Goal: Task Accomplishment & Management: Manage account settings

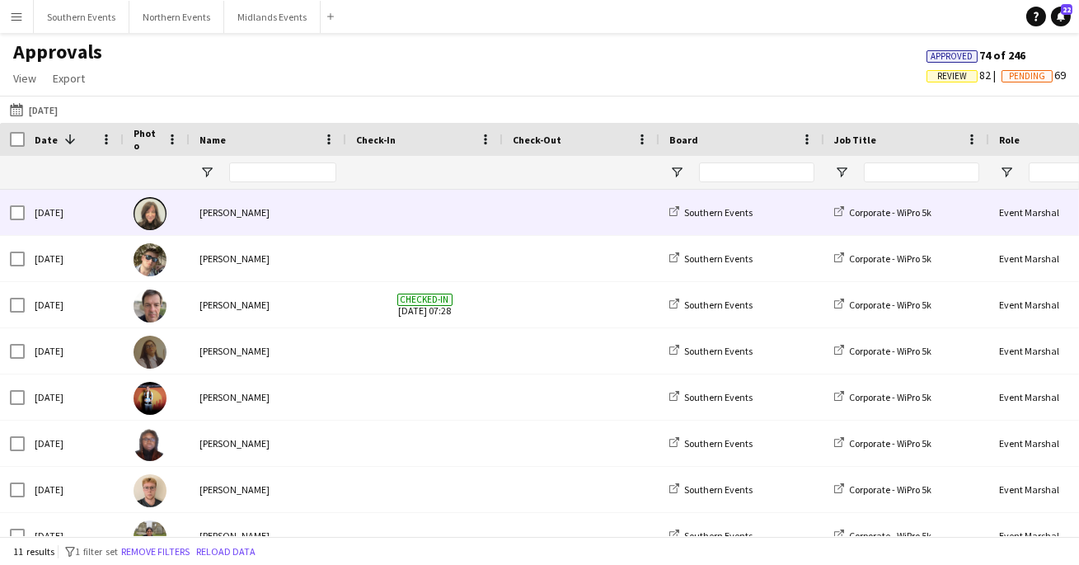
click at [247, 221] on div "[PERSON_NAME]" at bounding box center [268, 212] width 157 height 45
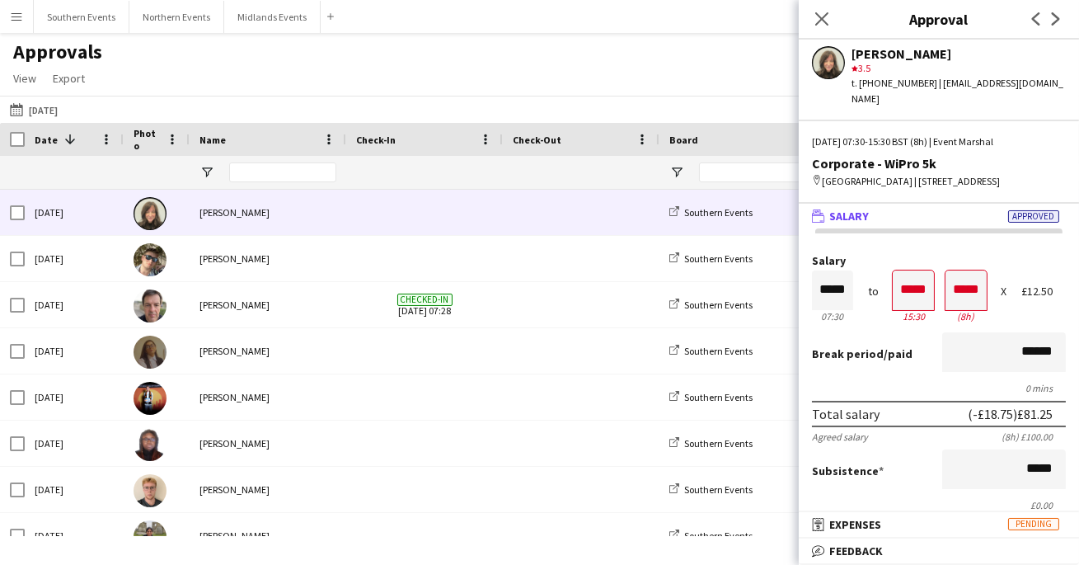
click at [831, 65] on app-user-avatar at bounding box center [828, 62] width 33 height 33
click at [866, 63] on div "star 3.5" at bounding box center [958, 68] width 214 height 15
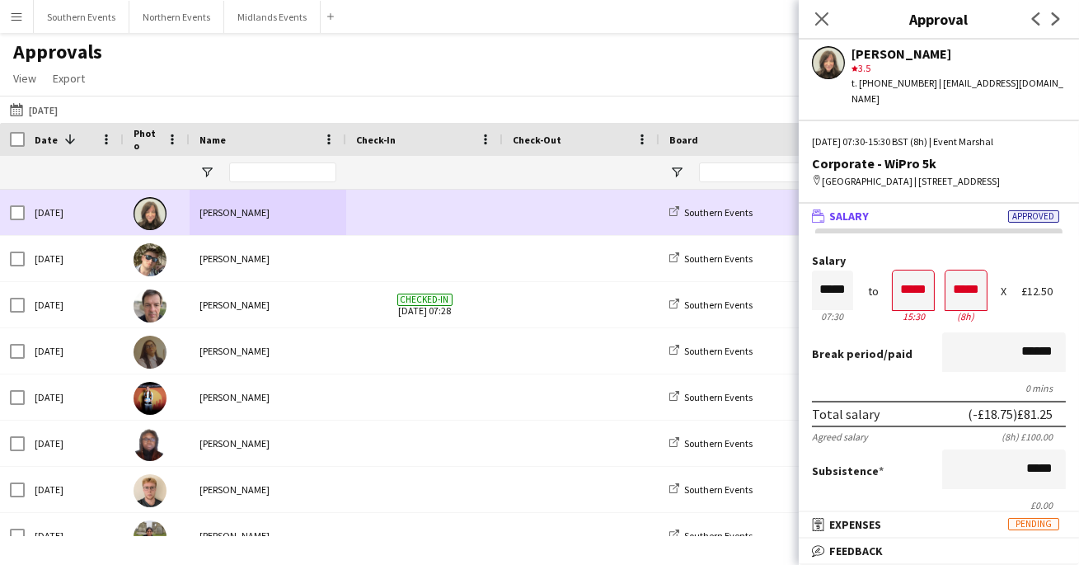
click at [134, 204] on div at bounding box center [157, 212] width 66 height 45
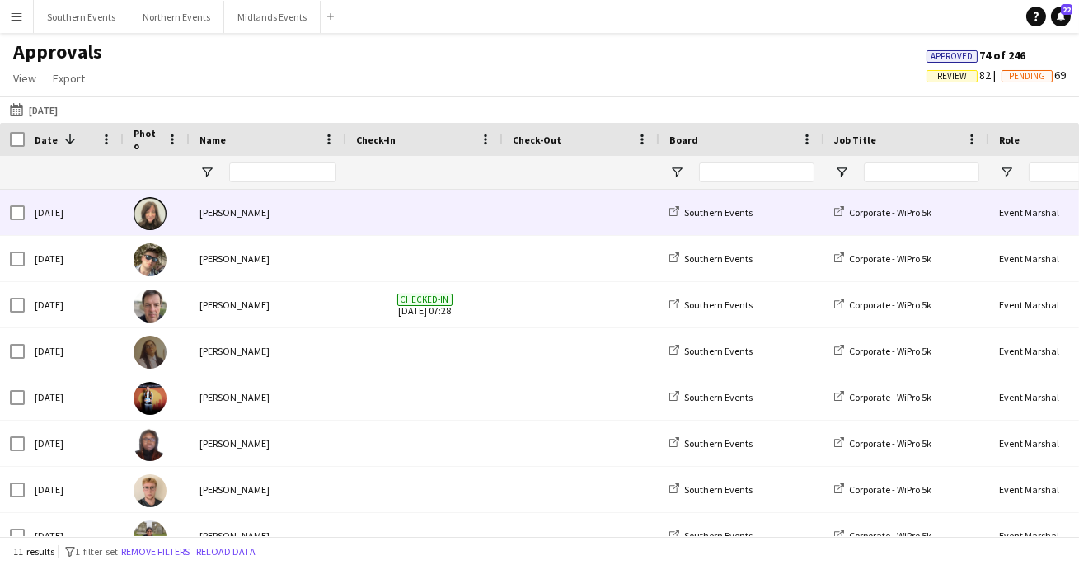
click at [143, 208] on img at bounding box center [150, 213] width 33 height 33
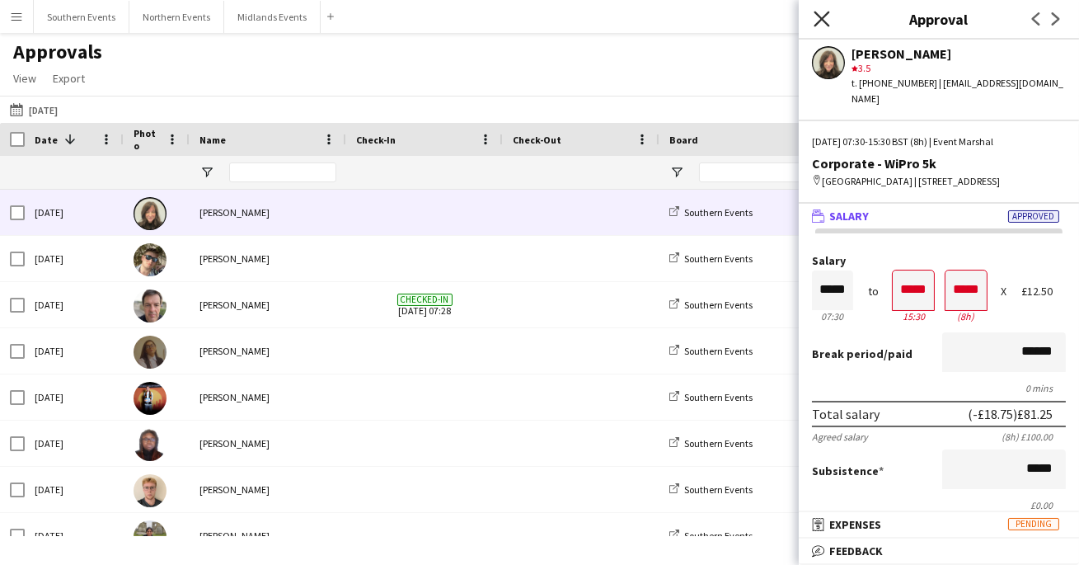
click at [822, 11] on icon "Close pop-in" at bounding box center [821, 19] width 16 height 16
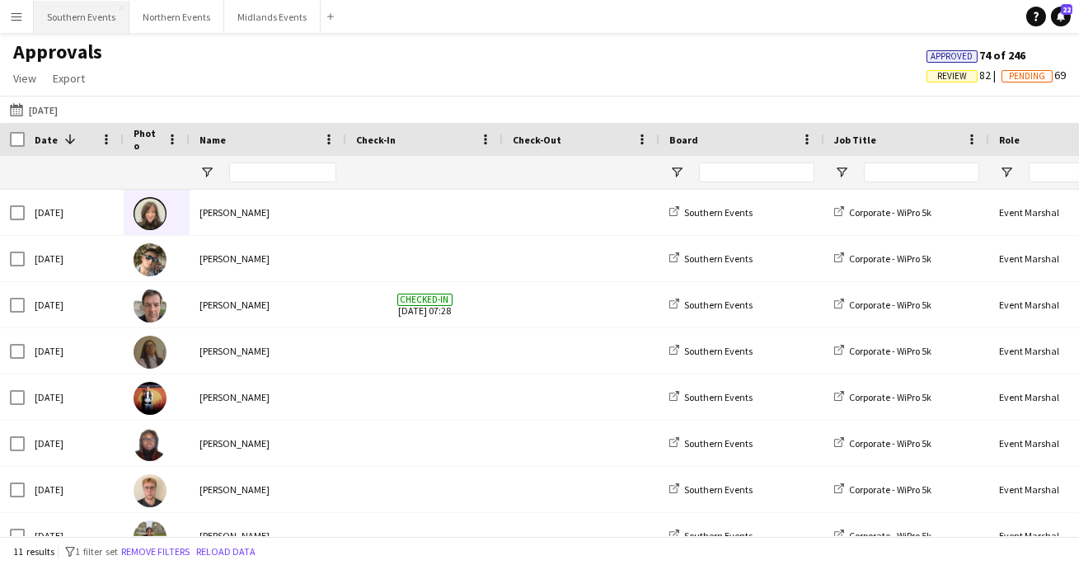
click at [78, 17] on button "Southern Events Close" at bounding box center [82, 17] width 96 height 32
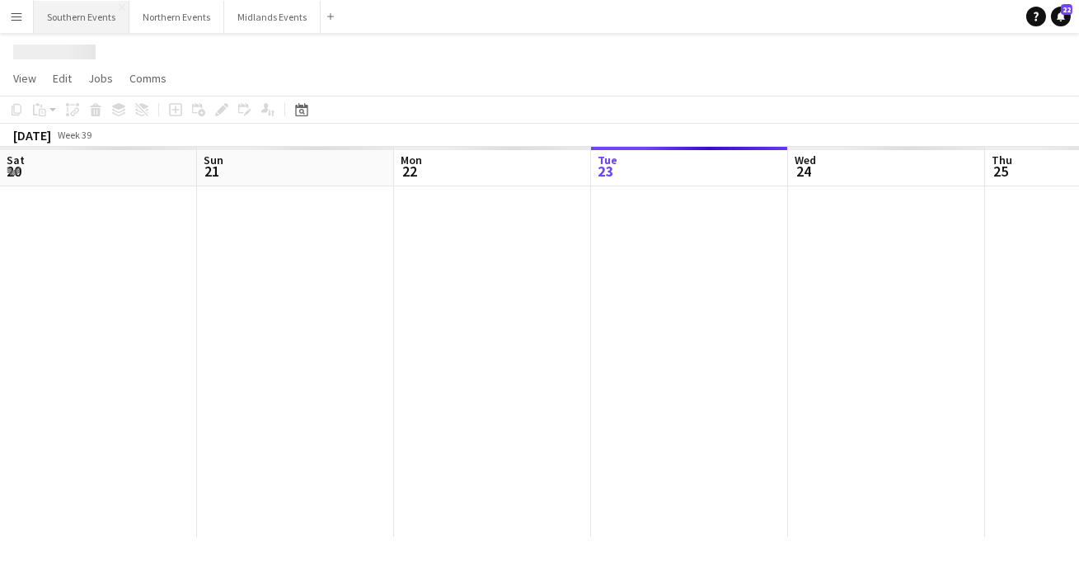
scroll to position [0, 394]
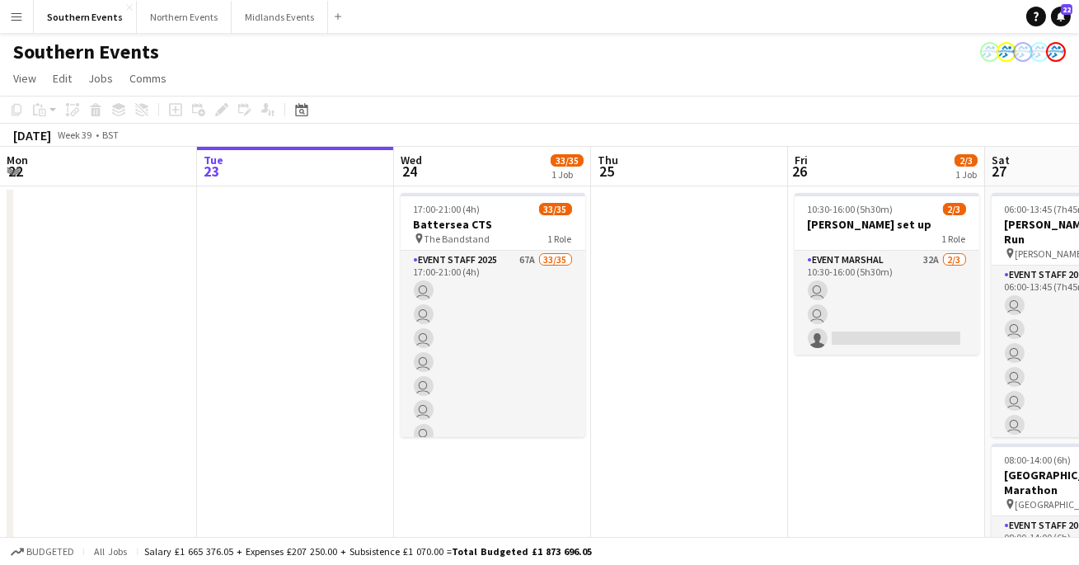
click at [21, 15] on app-icon "Menu" at bounding box center [16, 16] width 13 height 13
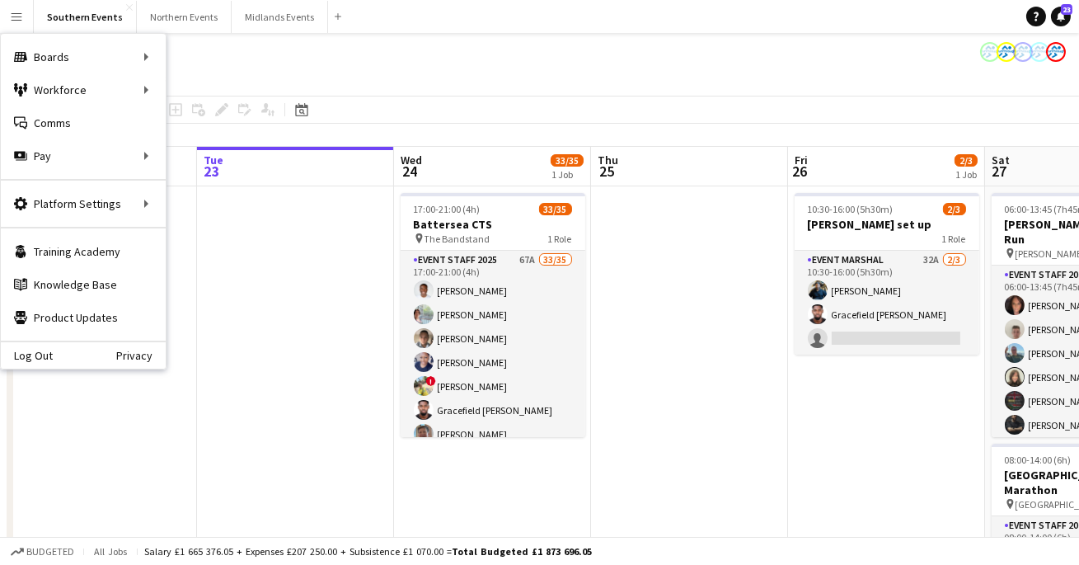
click at [366, 55] on div "Southern Events" at bounding box center [539, 48] width 1079 height 31
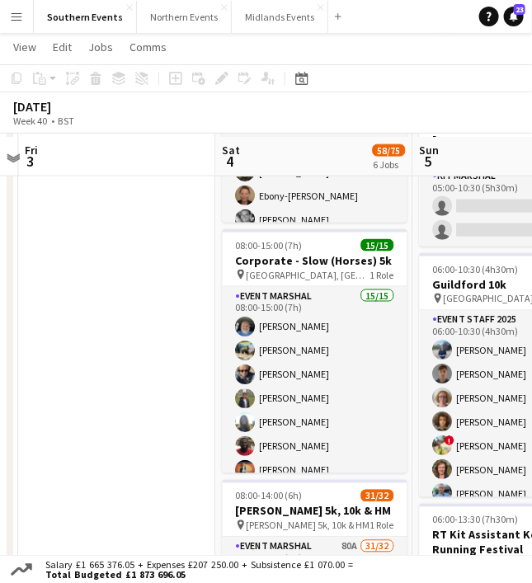
scroll to position [351, 0]
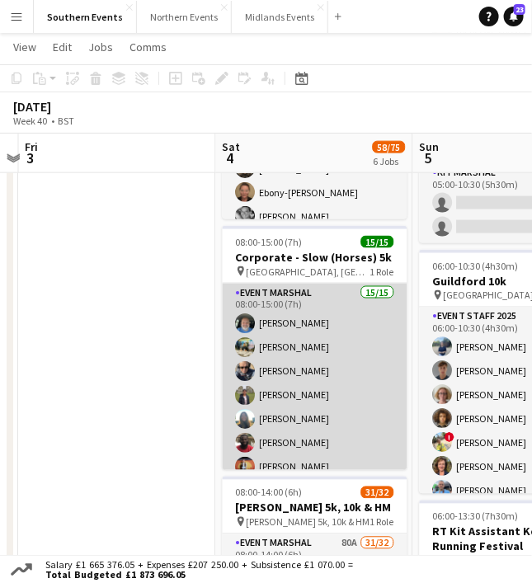
click at [297, 357] on app-card-role "Event Marshal 15/15 08:00-15:00 (7h) [PERSON_NAME] [PERSON_NAME] [PERSON_NAME] …" at bounding box center [315, 479] width 185 height 391
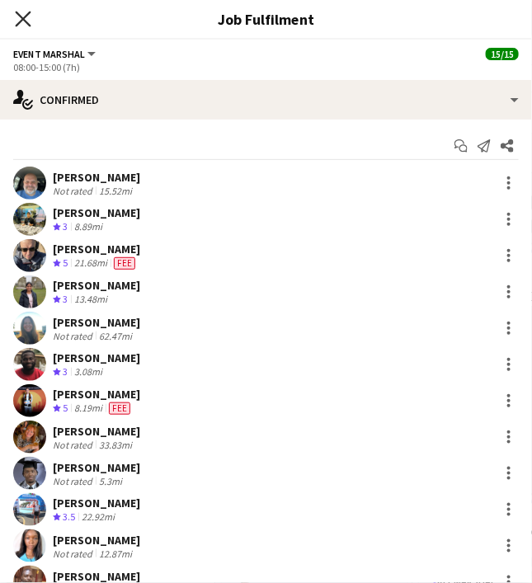
click at [23, 22] on icon "Close pop-in" at bounding box center [23, 19] width 16 height 16
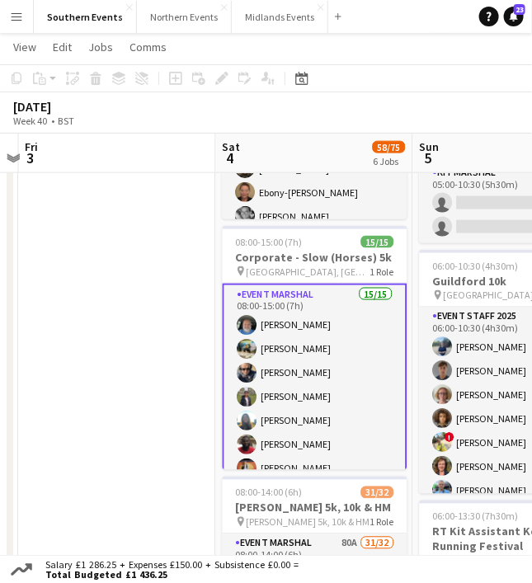
click at [290, 362] on app-card-role "Event Marshal 15/15 08:00-15:00 (7h) [PERSON_NAME] [PERSON_NAME] [PERSON_NAME] …" at bounding box center [315, 481] width 185 height 394
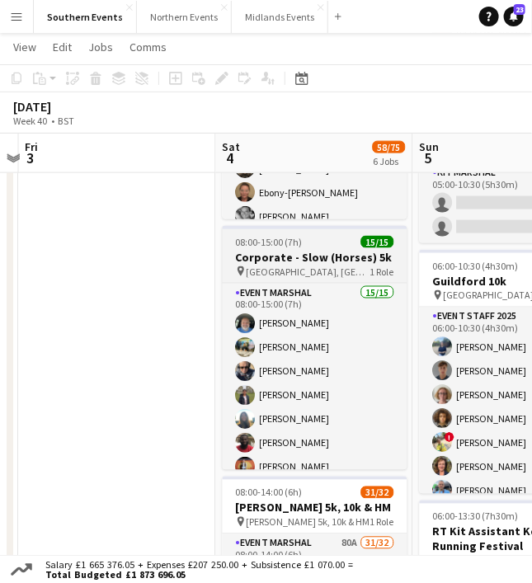
click at [284, 261] on h3 "Corporate - Slow (Horses) 5k" at bounding box center [315, 257] width 185 height 15
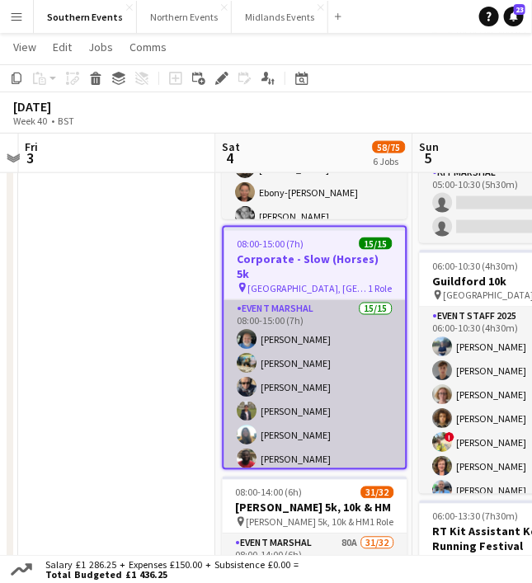
click at [286, 316] on app-card-role "Event Marshal 15/15 08:00-15:00 (7h) [PERSON_NAME] [PERSON_NAME] [PERSON_NAME] …" at bounding box center [314, 495] width 181 height 391
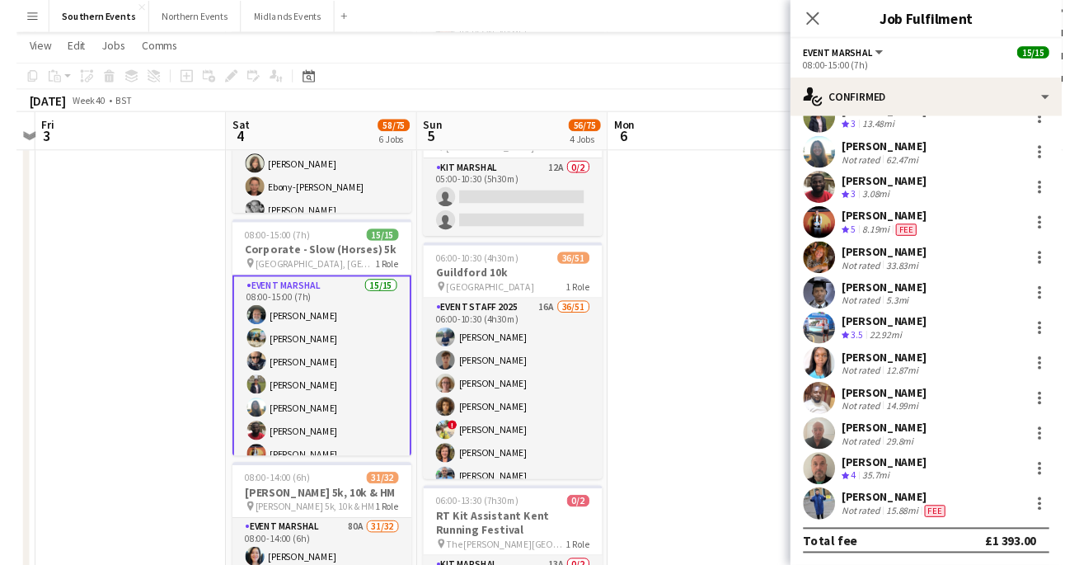
scroll to position [171, 0]
